Goal: Find specific page/section: Find specific page/section

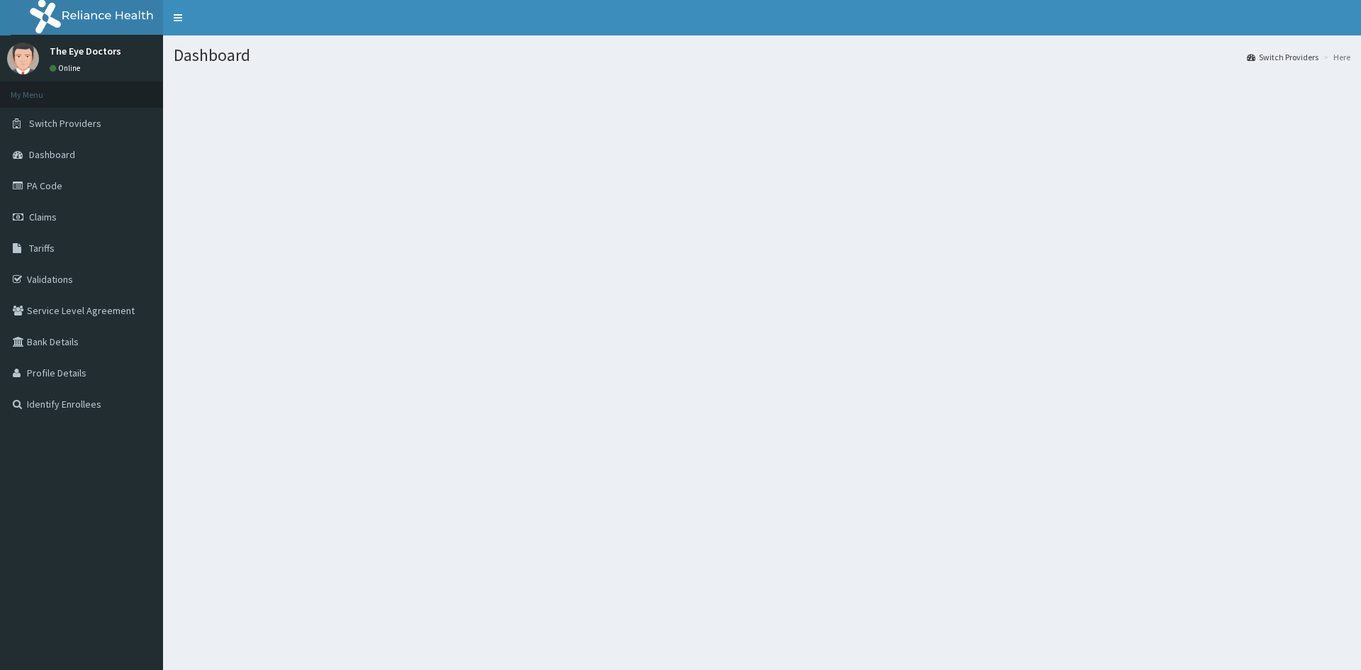
click at [43, 186] on link "PA Code" at bounding box center [81, 185] width 163 height 31
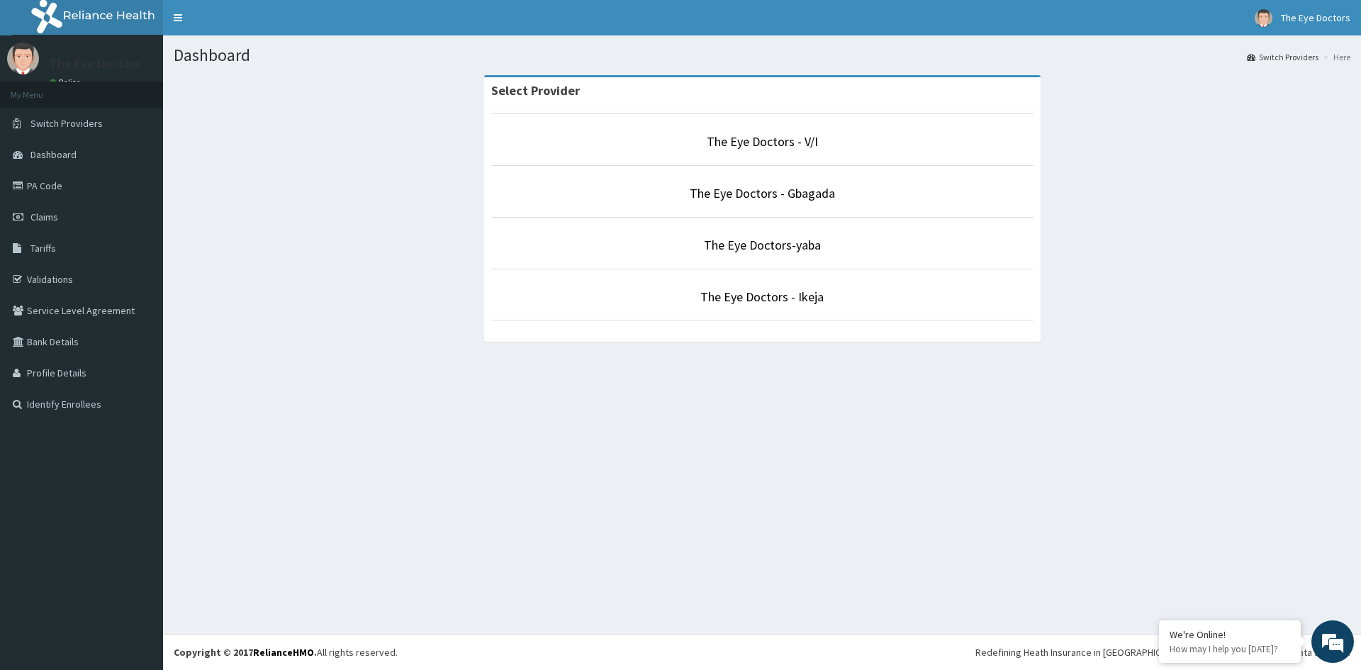
click at [808, 155] on li "The Eye Doctors - V/I" at bounding box center [762, 139] width 542 height 52
click at [804, 144] on link "The Eye Doctors - V/I" at bounding box center [762, 141] width 111 height 16
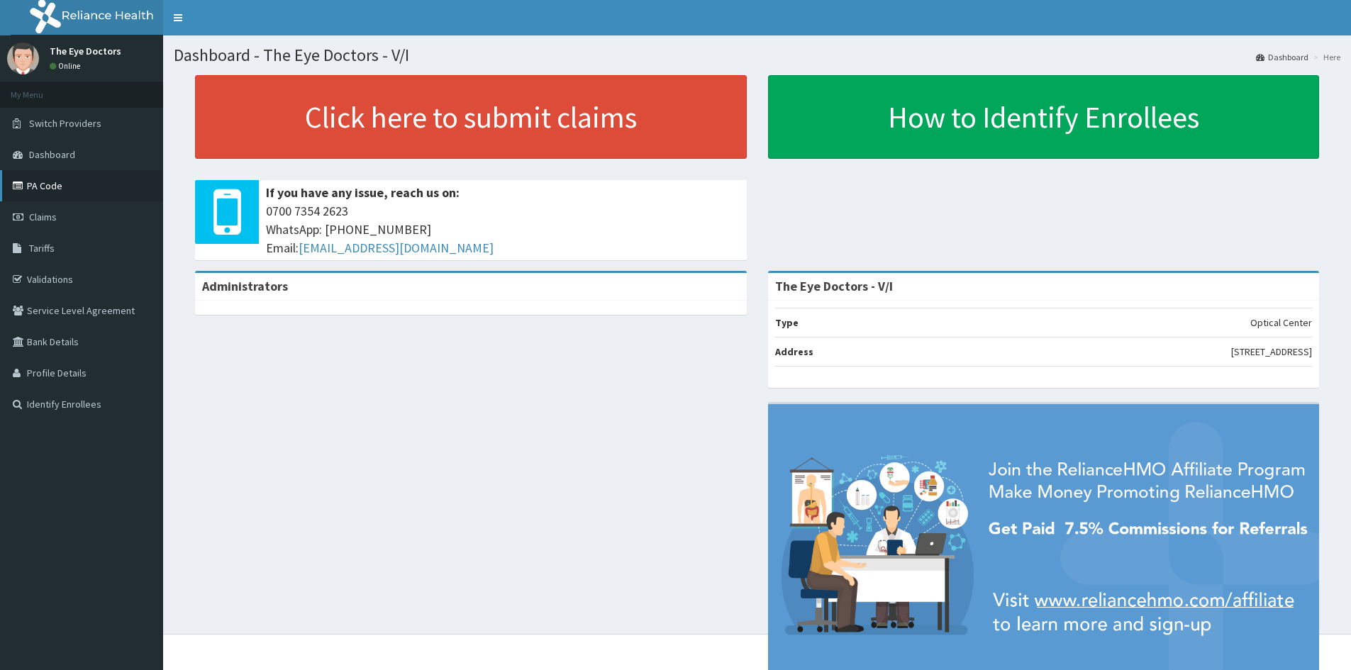
click at [54, 190] on link "PA Code" at bounding box center [81, 185] width 163 height 31
